Goal: Task Accomplishment & Management: Use online tool/utility

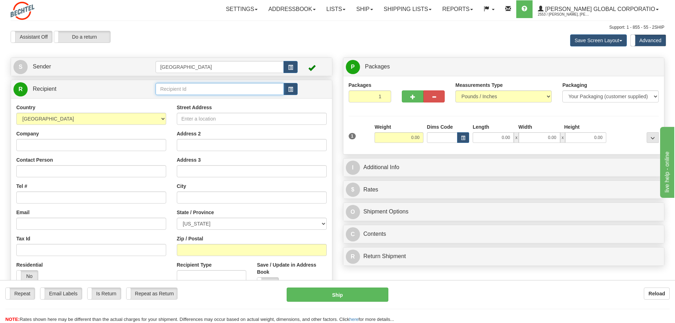
drag, startPoint x: 197, startPoint y: 85, endPoint x: 225, endPoint y: 89, distance: 28.2
click at [197, 85] on input "text" at bounding box center [220, 89] width 128 height 12
click at [194, 98] on div "[PERSON_NAME]" at bounding box center [218, 100] width 121 height 8
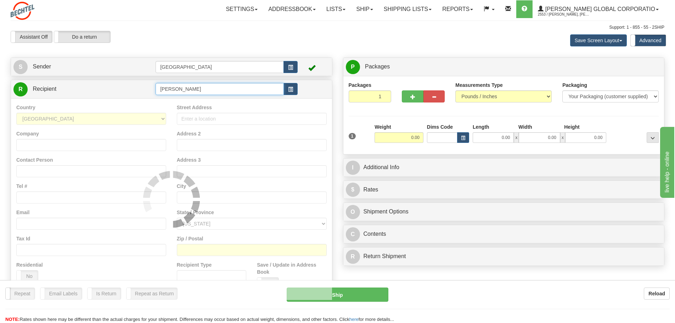
type input "[PERSON_NAME]"
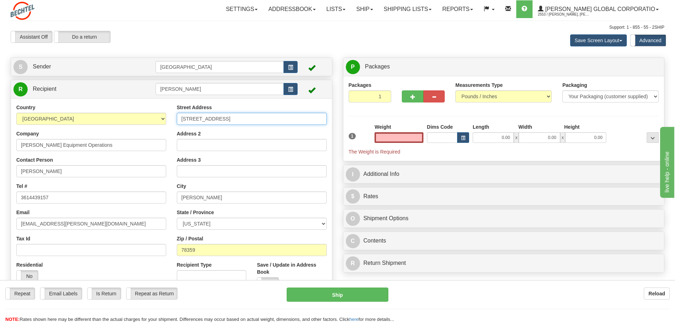
type input "0.00"
drag, startPoint x: 232, startPoint y: 117, endPoint x: 155, endPoint y: 116, distance: 77.2
click at [155, 116] on div "Country [GEOGRAPHIC_DATA] [GEOGRAPHIC_DATA] [GEOGRAPHIC_DATA] [GEOGRAPHIC_DATA]…" at bounding box center [171, 199] width 321 height 191
type input "[STREET_ADDRESS]"
drag, startPoint x: 212, startPoint y: 198, endPoint x: 171, endPoint y: 198, distance: 40.7
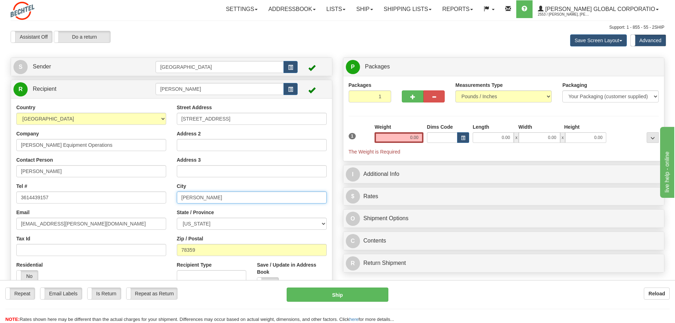
click at [171, 198] on div "Street Address [STREET_ADDRESS] Address 2 Address 3 City [PERSON_NAME] State / …" at bounding box center [251, 199] width 160 height 191
type input "[GEOGRAPHIC_DATA]"
drag, startPoint x: 206, startPoint y: 251, endPoint x: 153, endPoint y: 249, distance: 53.2
click at [153, 249] on div "Country [GEOGRAPHIC_DATA] [GEOGRAPHIC_DATA] [GEOGRAPHIC_DATA] [GEOGRAPHIC_DATA]…" at bounding box center [171, 199] width 321 height 191
type input "78374"
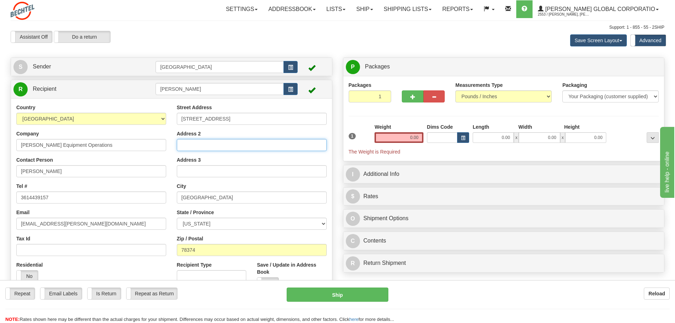
click at [197, 144] on input "Address 2" at bounding box center [252, 145] width 150 height 12
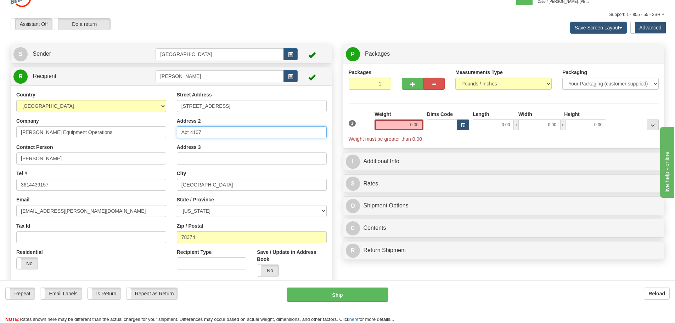
scroll to position [71, 0]
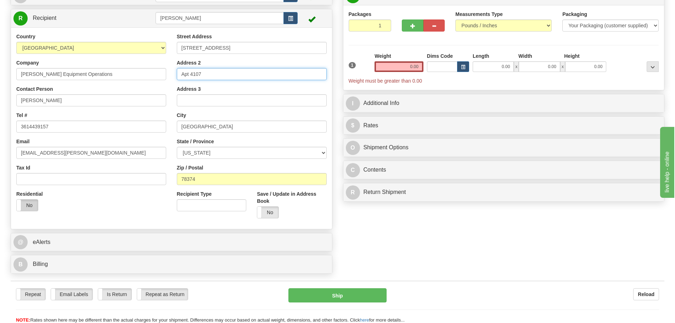
type input "Apt 4107"
click at [37, 205] on label "No" at bounding box center [27, 204] width 21 height 11
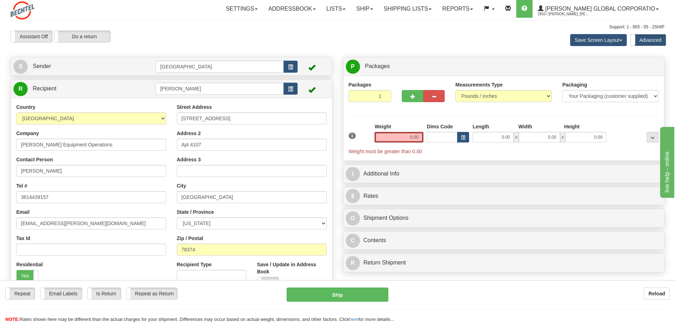
scroll to position [0, 0]
click at [414, 135] on input "0.00" at bounding box center [398, 137] width 49 height 11
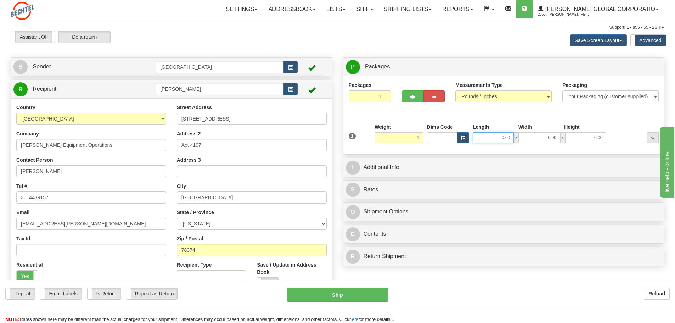
type input "1.00"
click at [504, 136] on input "0.00" at bounding box center [493, 137] width 41 height 11
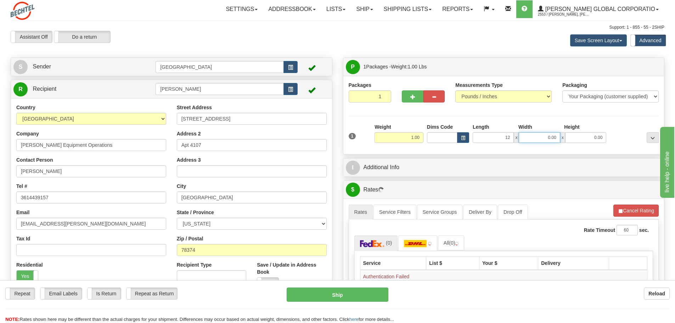
type input "12.00"
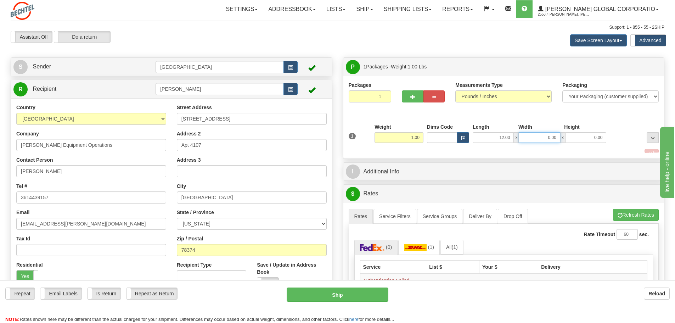
click at [554, 139] on input "0.00" at bounding box center [539, 137] width 41 height 11
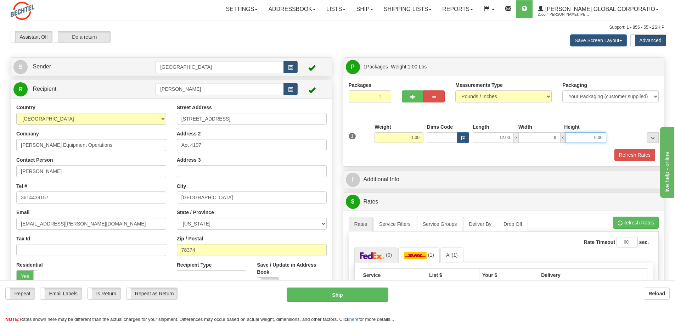
type input "9.00"
click at [598, 134] on input "0.00" at bounding box center [585, 137] width 41 height 11
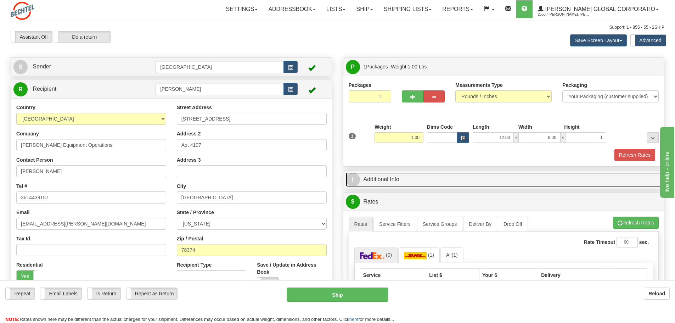
type input "1.00"
click at [400, 182] on link "I Additional Info" at bounding box center [504, 179] width 316 height 15
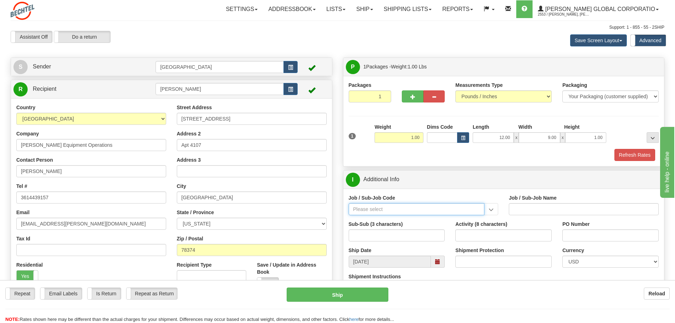
click at [389, 209] on input "Job / Sub-Job Code" at bounding box center [417, 209] width 136 height 12
click at [369, 223] on div "86711-D49" at bounding box center [414, 220] width 129 height 8
type input "86711-D49"
type input "BEO - CONSTRUCTION EQUIPMENT - [DATE] LNG"
type input "86711-D49"
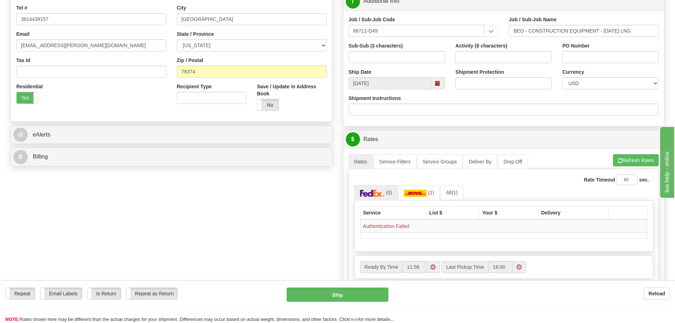
scroll to position [213, 0]
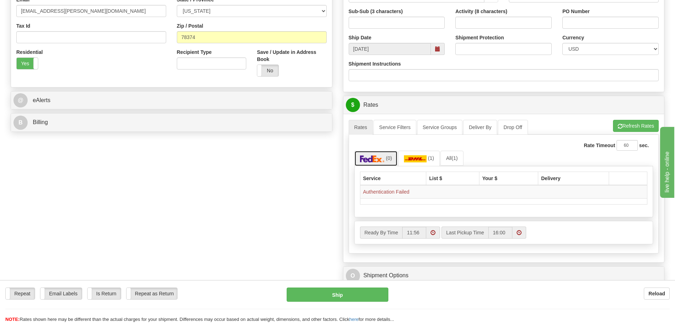
click at [380, 160] on img at bounding box center [372, 158] width 25 height 7
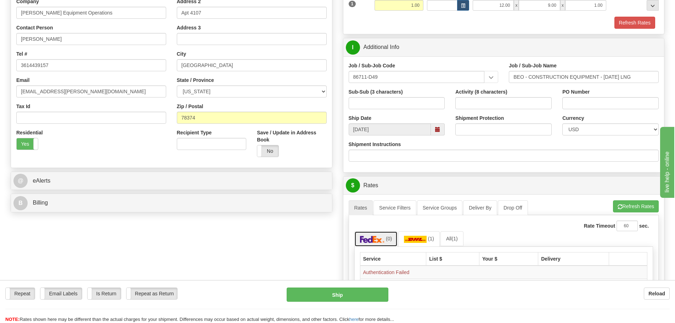
scroll to position [35, 0]
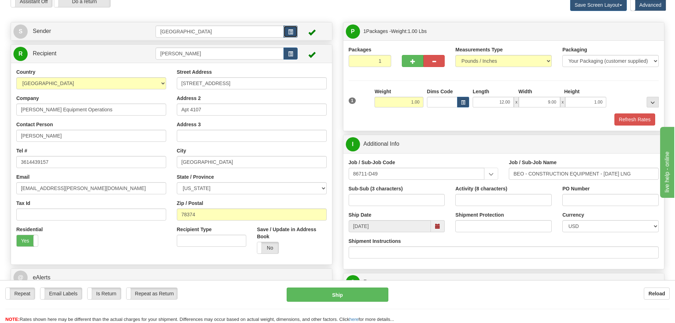
click at [293, 33] on button "button" at bounding box center [290, 32] width 14 height 12
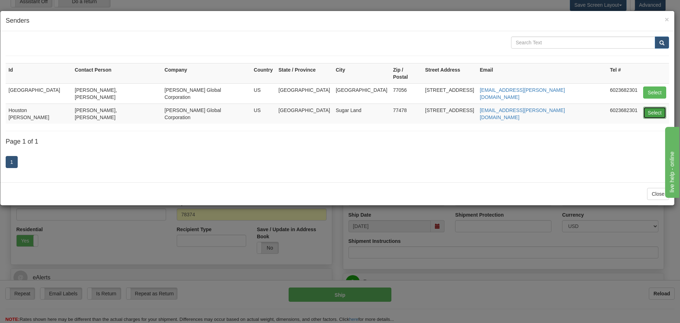
click at [654, 107] on button "Select" at bounding box center [654, 113] width 23 height 12
type input "Houston [PERSON_NAME]"
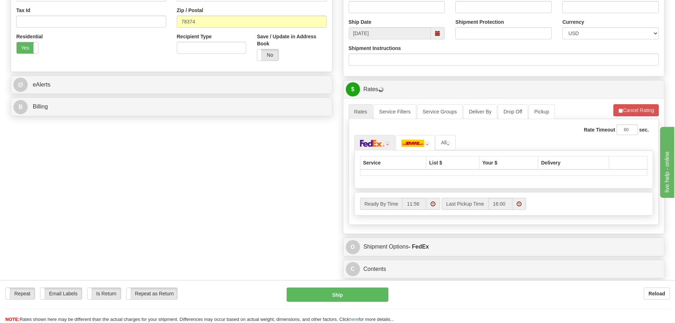
scroll to position [248, 0]
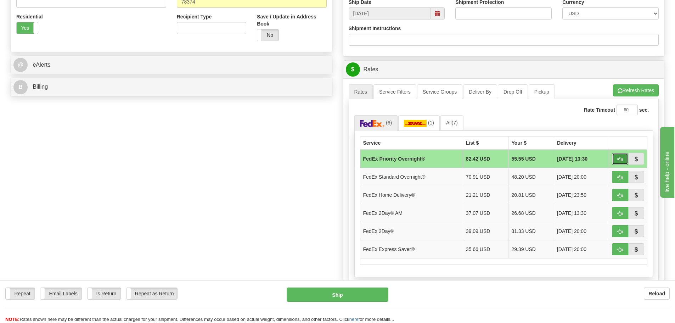
click at [615, 159] on button "button" at bounding box center [620, 159] width 16 height 12
type input "01"
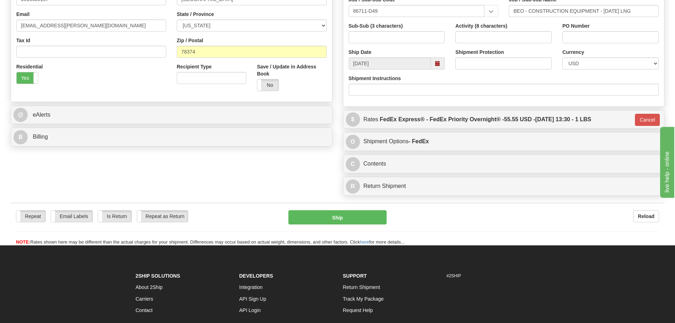
scroll to position [213, 0]
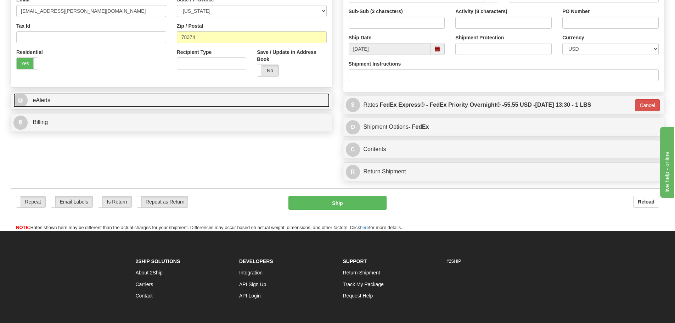
click at [22, 98] on span "@" at bounding box center [20, 100] width 14 height 14
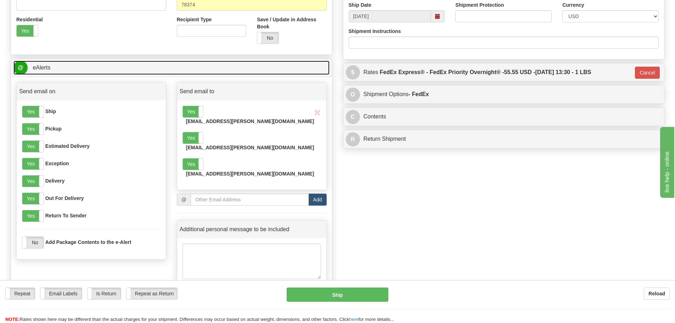
scroll to position [248, 0]
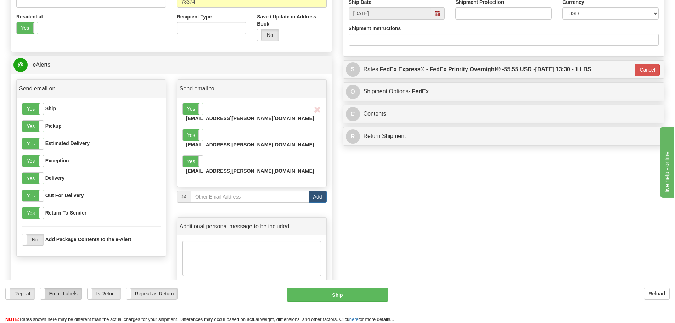
click at [58, 293] on label "Email Labels" at bounding box center [60, 293] width 41 height 11
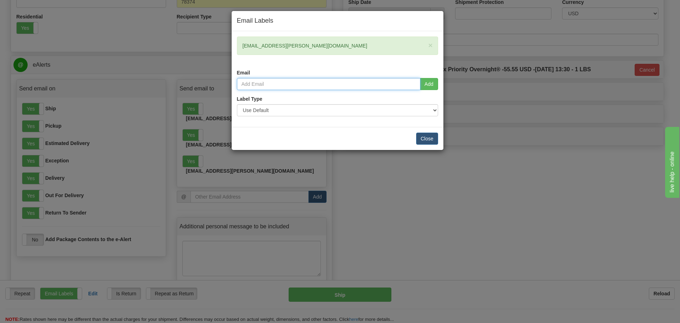
click at [255, 82] on input "email" at bounding box center [328, 84] width 183 height 12
type input "[EMAIL_ADDRESS][PERSON_NAME][DOMAIN_NAME]"
click at [429, 83] on button "Add" at bounding box center [429, 84] width 18 height 12
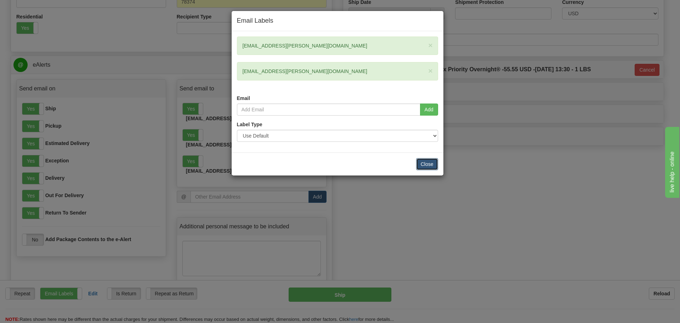
click at [430, 162] on button "Close" at bounding box center [427, 164] width 22 height 12
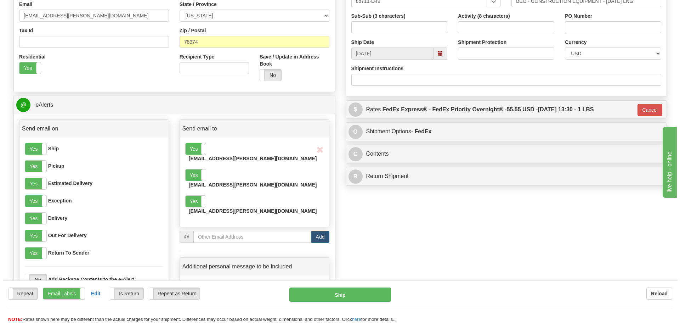
scroll to position [213, 0]
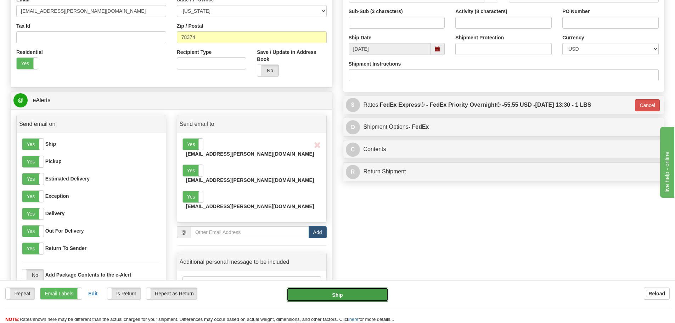
click at [340, 298] on button "Ship" at bounding box center [338, 294] width 102 height 14
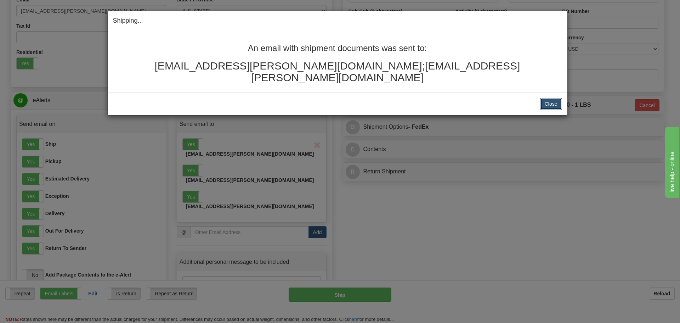
click at [551, 98] on button "Close" at bounding box center [551, 104] width 22 height 12
